Goal: Information Seeking & Learning: Find specific fact

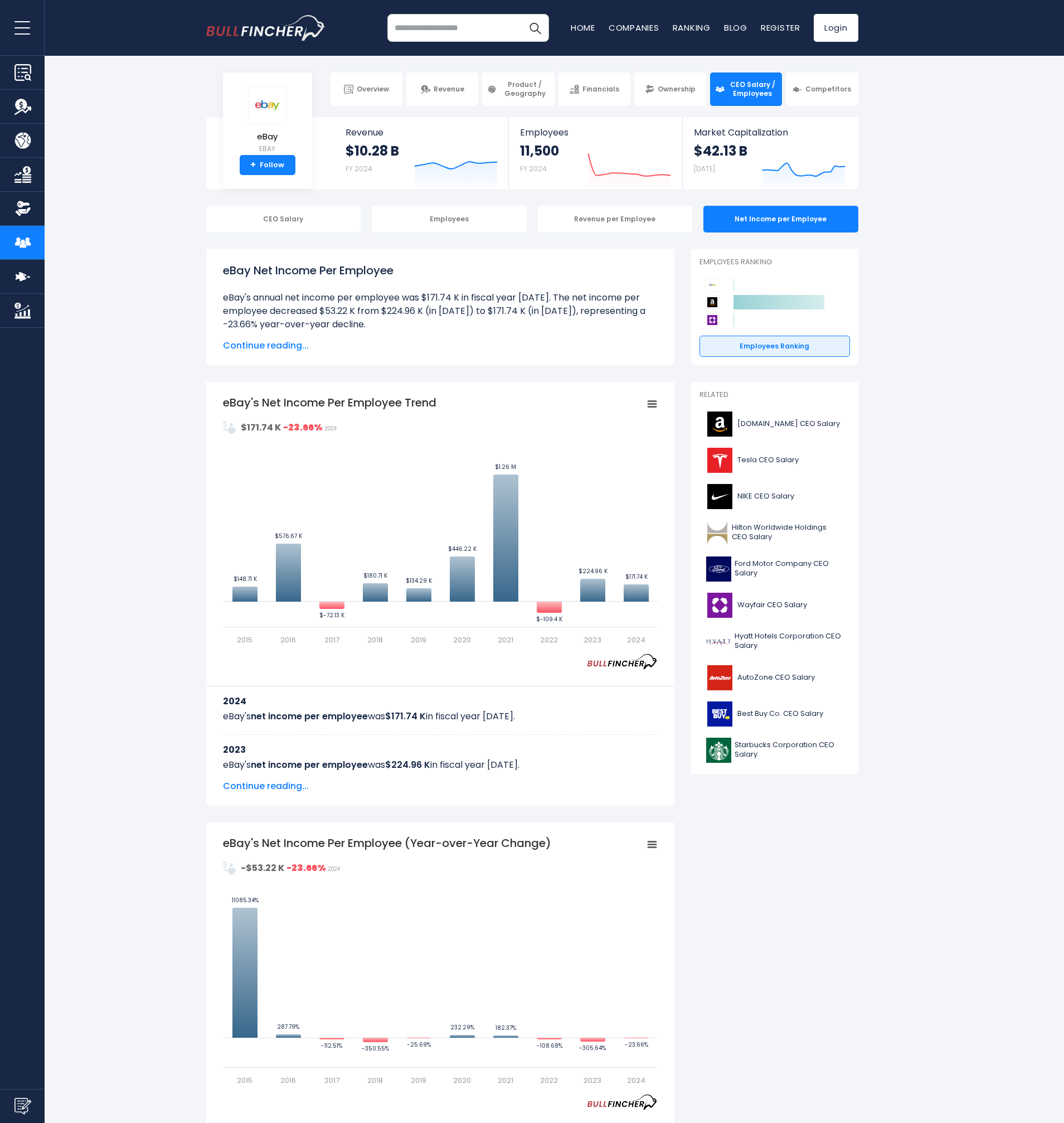
click at [257, 427] on strong "$171.74 K" at bounding box center [260, 427] width 40 height 13
drag, startPoint x: 426, startPoint y: 299, endPoint x: 453, endPoint y: 299, distance: 27.0
click at [453, 299] on li "eBay's annual net income per employee was $171.74 K in fiscal year [DATE]. The …" at bounding box center [440, 311] width 435 height 40
copy li "$171.74"
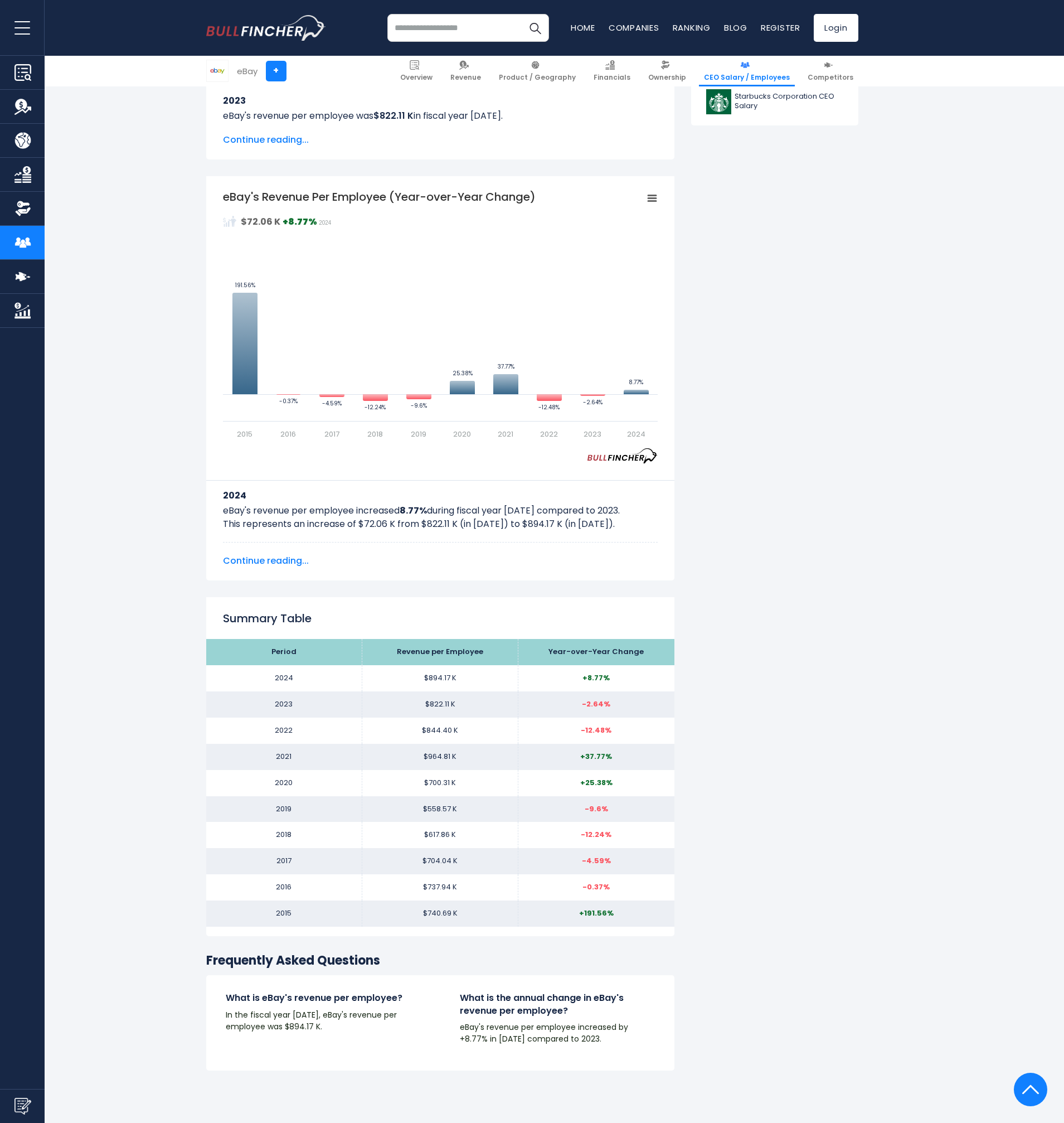
scroll to position [761, 0]
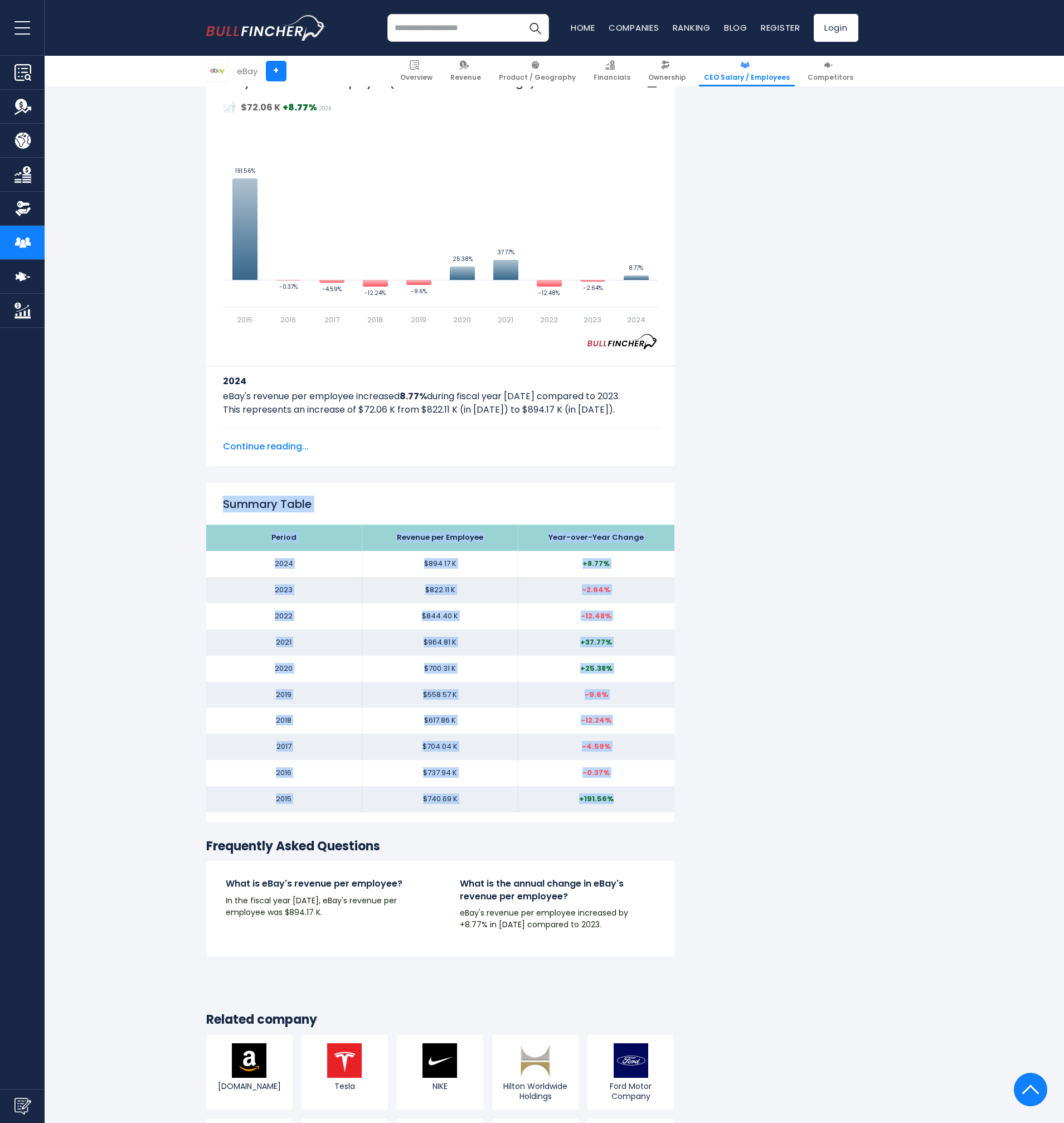
drag, startPoint x: 636, startPoint y: 801, endPoint x: 208, endPoint y: 481, distance: 534.4
click at [208, 481] on div "eBay Revenue per Employee In fiscal year 2024, the revenue per employee at eBay…" at bounding box center [440, 154] width 468 height 1334
click at [124, 582] on div "eBay Revenue per Employee In fiscal year 2024, the revenue per employee at eBay…" at bounding box center [532, 396] width 1064 height 1817
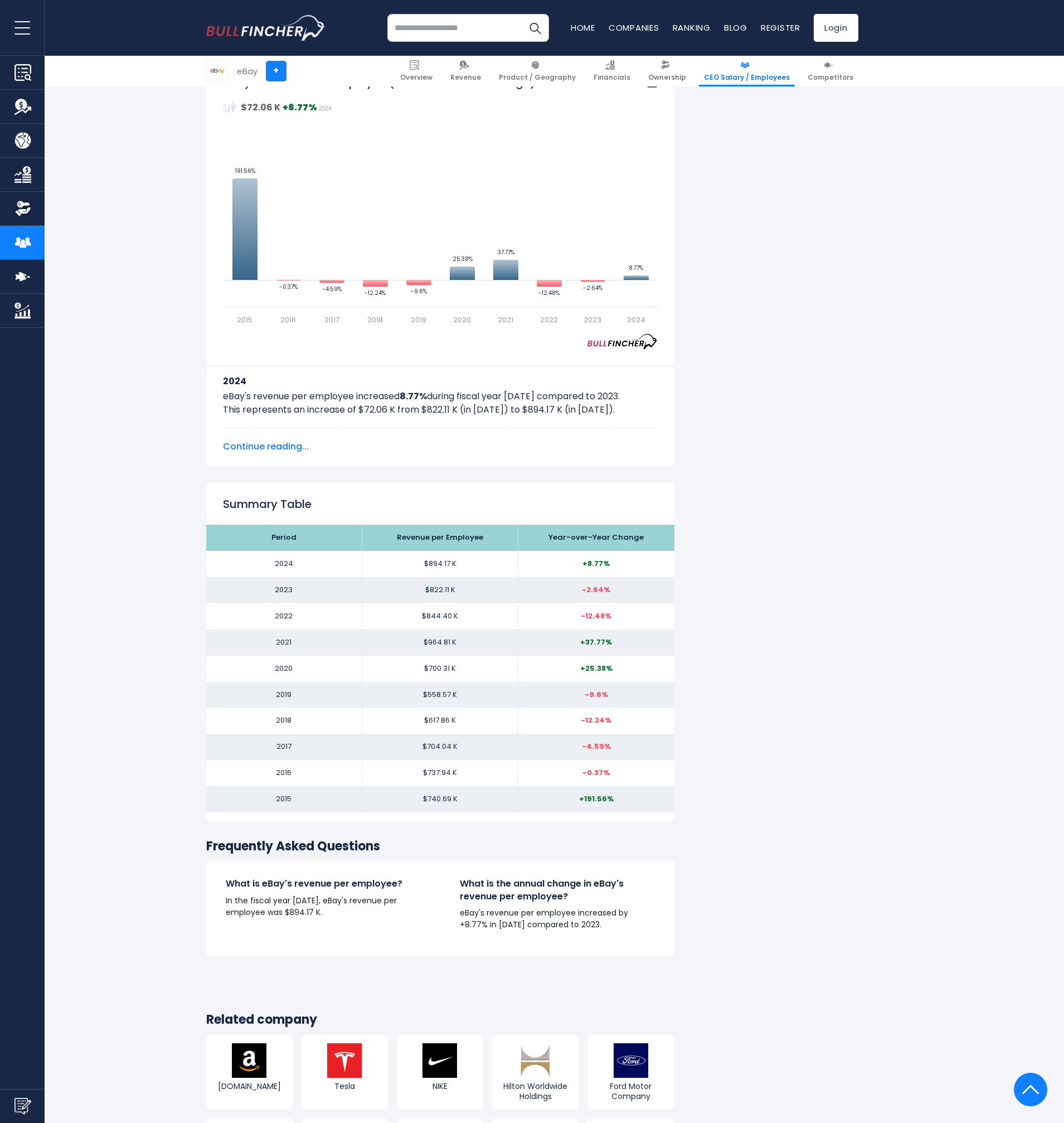
scroll to position [0, 0]
